Goal: Find specific page/section: Find specific page/section

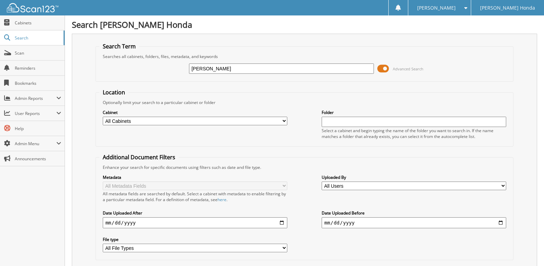
type input "[PERSON_NAME]"
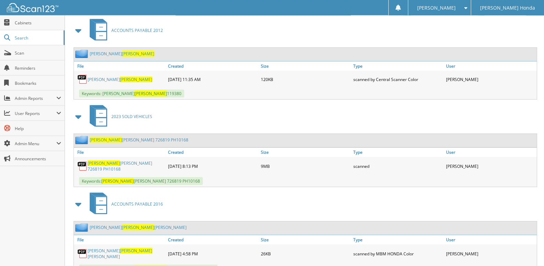
scroll to position [666, 0]
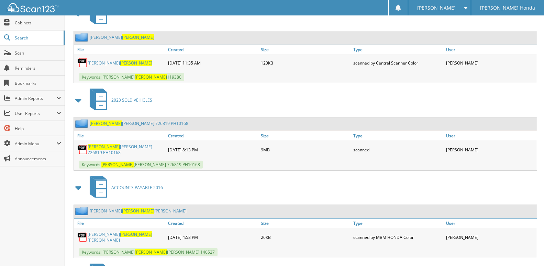
click at [146, 155] on link "[PERSON_NAME] [PERSON_NAME] 726819 PH10168" at bounding box center [126, 150] width 77 height 12
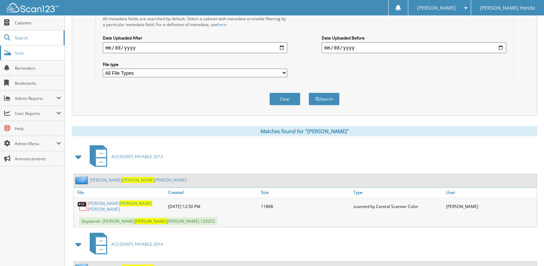
scroll to position [0, 0]
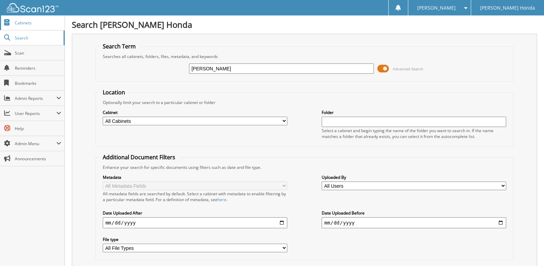
click at [26, 20] on span "Cabinets" at bounding box center [38, 23] width 46 height 6
